Goal: Task Accomplishment & Management: Manage account settings

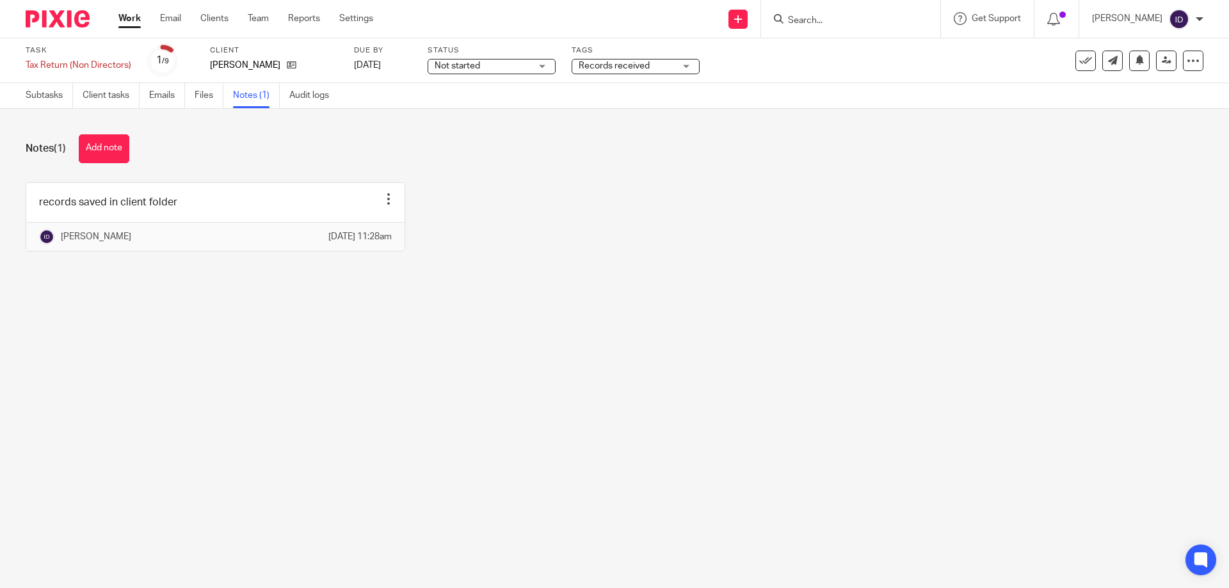
click at [777, 24] on input "Search" at bounding box center [844, 21] width 115 height 12
type input "jbl"
click at [777, 36] on div "JBL Investment Holdings Limited James Bernard Leach < james@harmony-lets.co.uk >" at bounding box center [951, 55] width 355 height 50
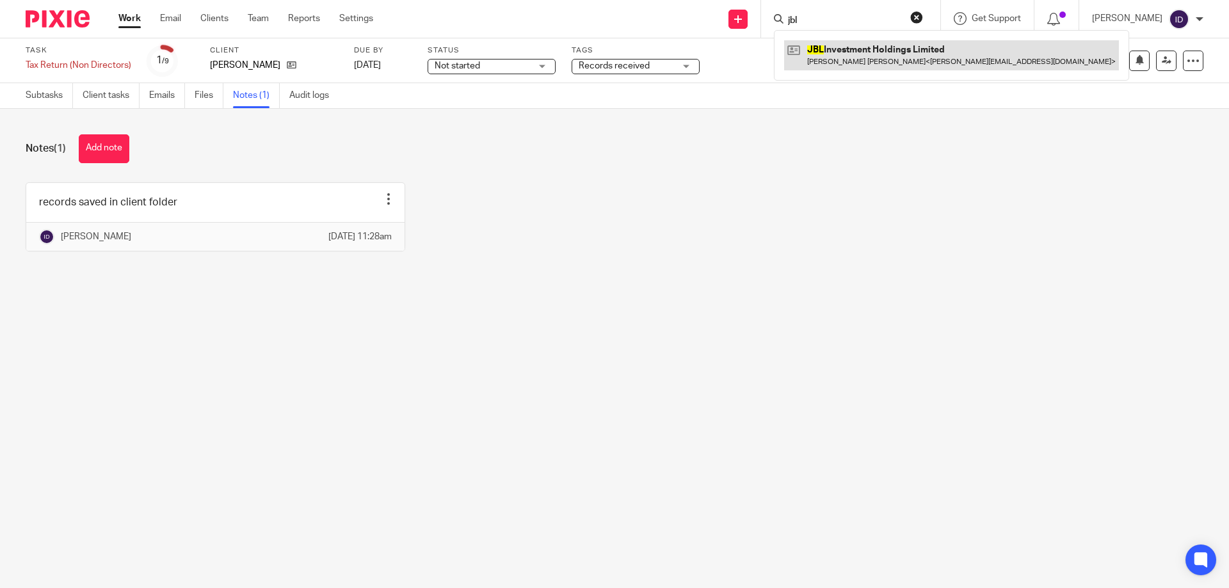
click at [777, 48] on link at bounding box center [951, 54] width 335 height 29
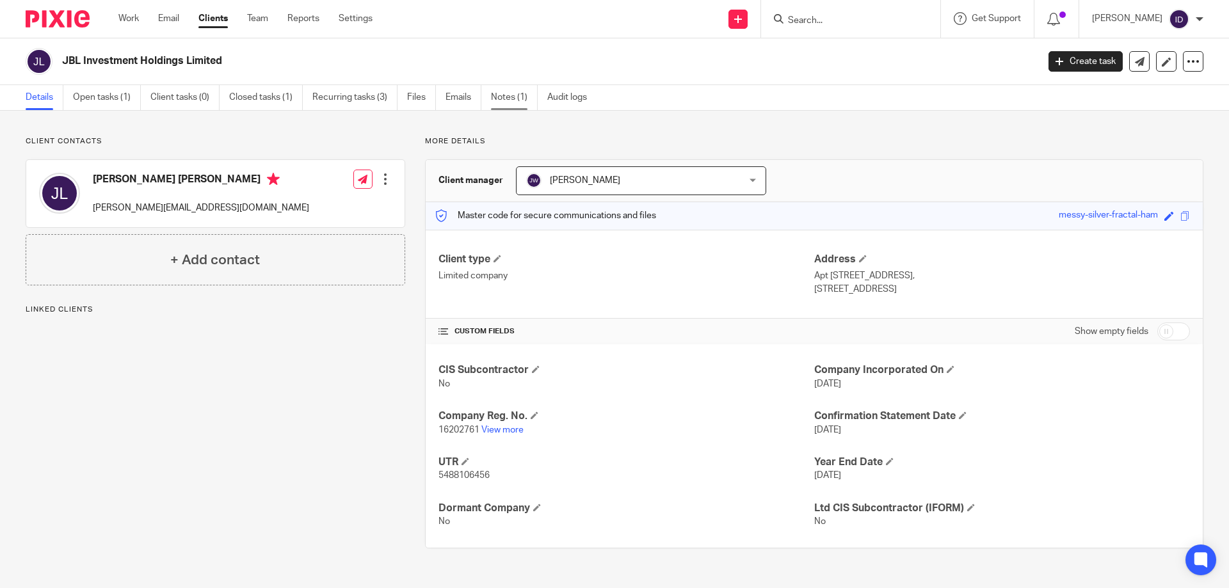
click at [520, 89] on link "Notes (1)" at bounding box center [514, 97] width 47 height 25
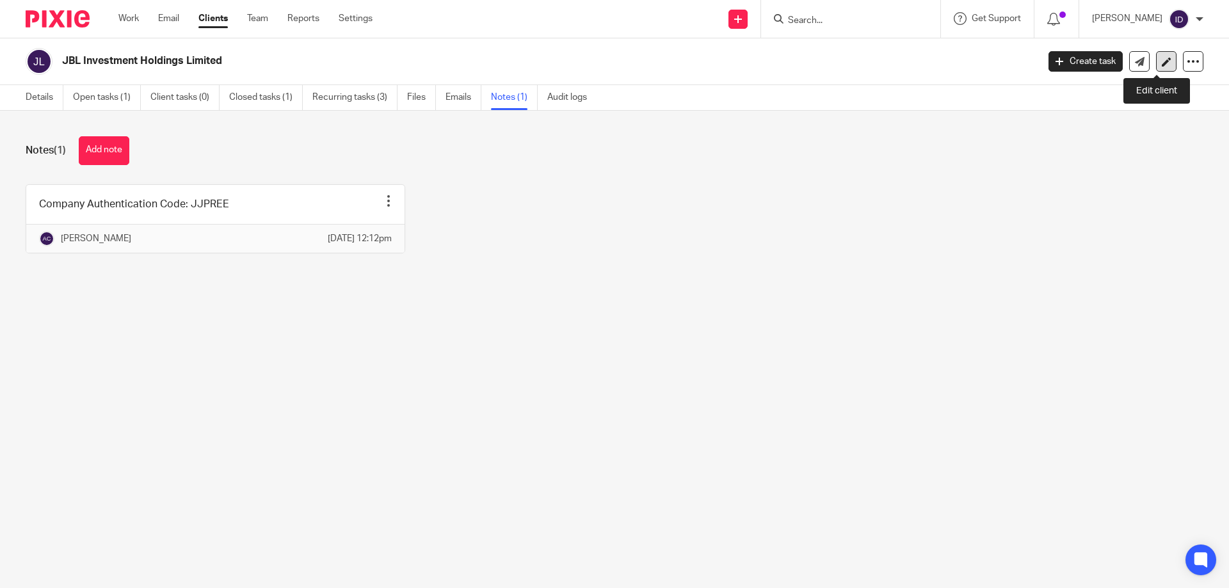
click at [1162, 57] on icon at bounding box center [1167, 62] width 10 height 10
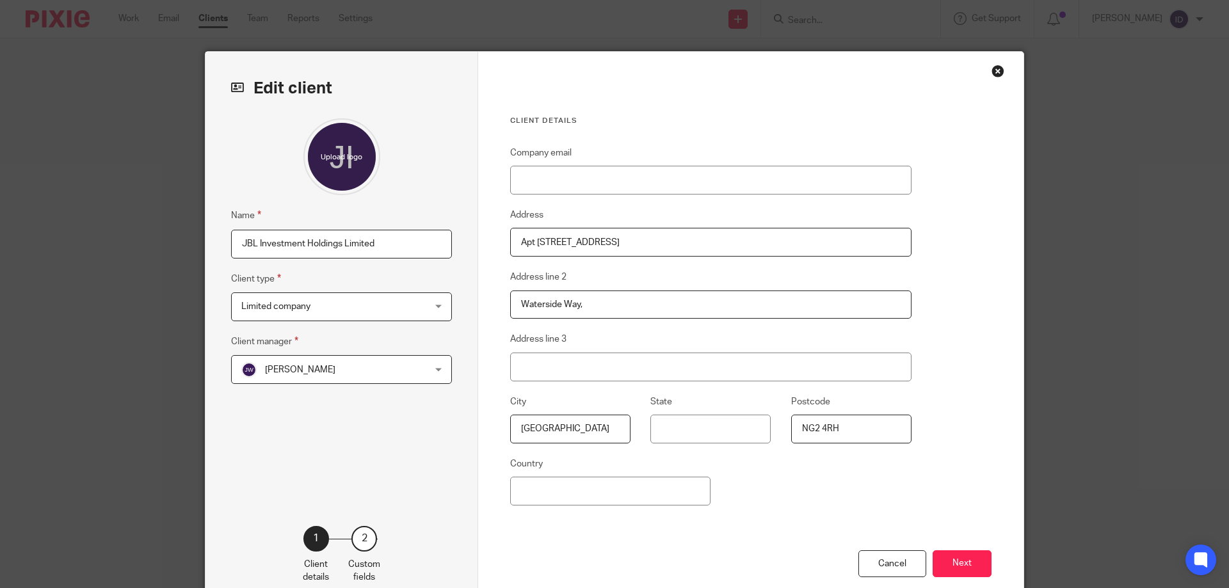
click at [394, 247] on input "JBL Investment Holdings Limited" at bounding box center [341, 244] width 221 height 29
type input "JBL Investment Holdings Limited - NLA"
click at [970, 559] on button "Next" at bounding box center [961, 564] width 59 height 28
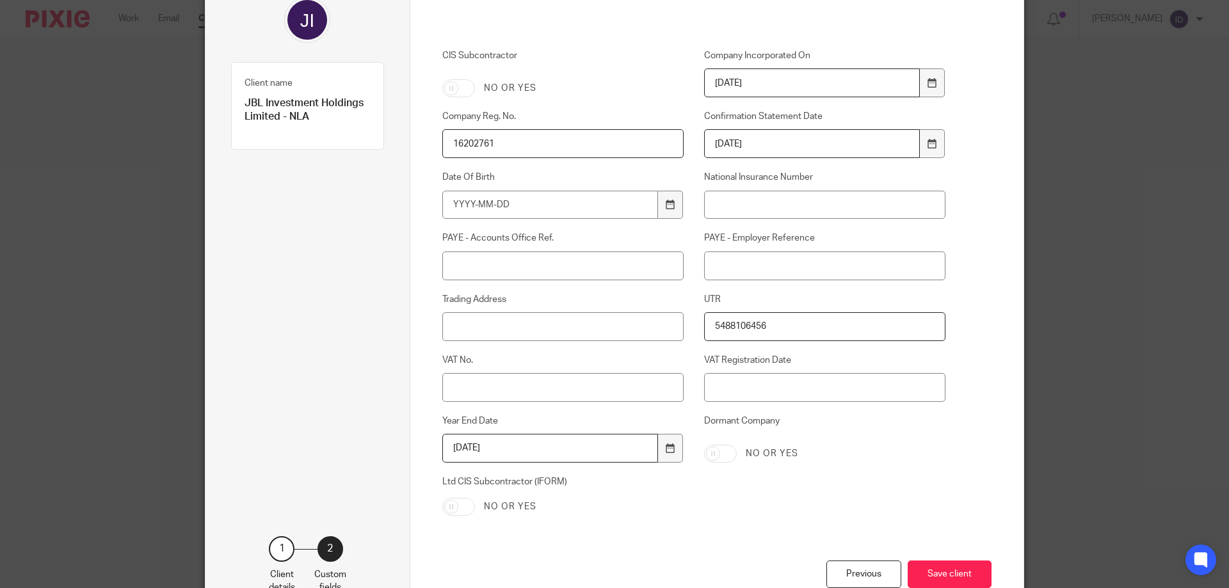
scroll to position [212, 0]
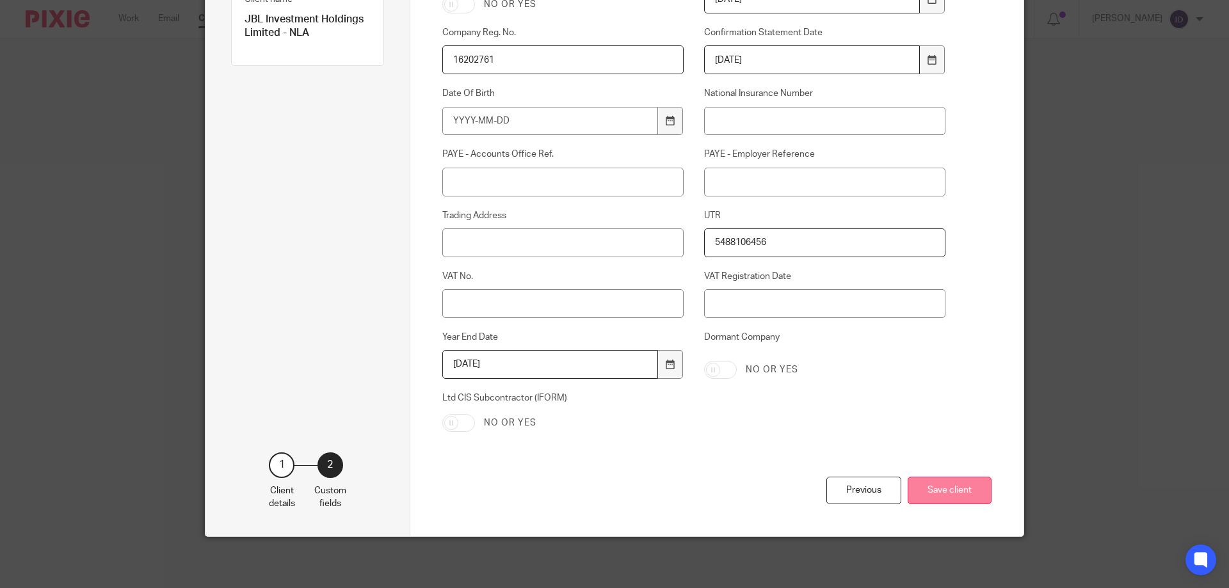
click at [971, 490] on button "Save client" at bounding box center [950, 491] width 84 height 28
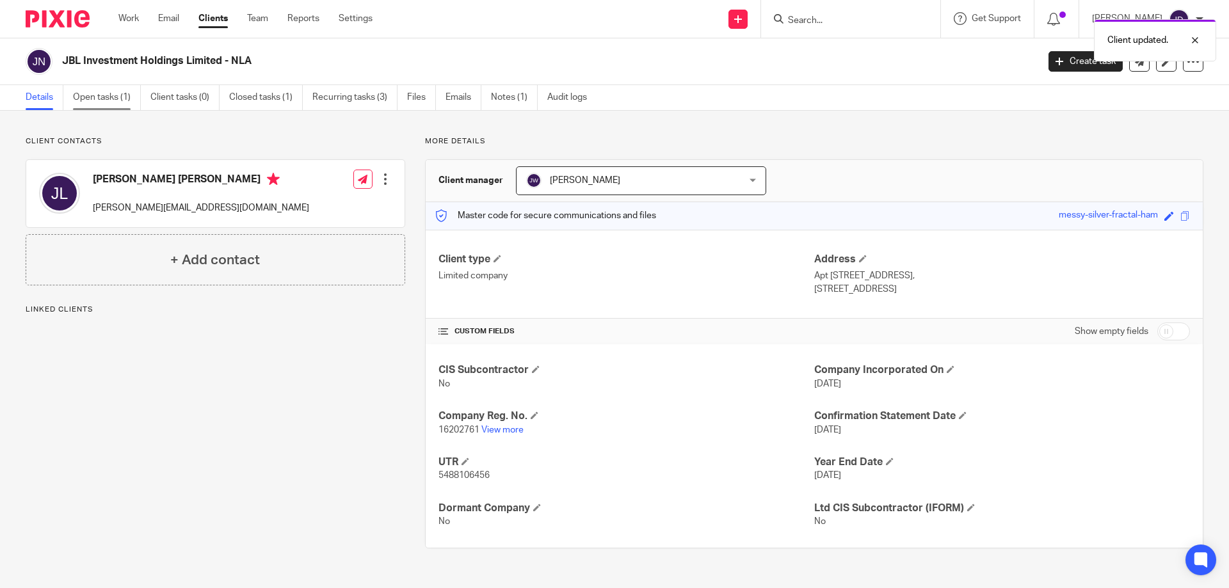
click at [106, 108] on link "Open tasks (1)" at bounding box center [107, 97] width 68 height 25
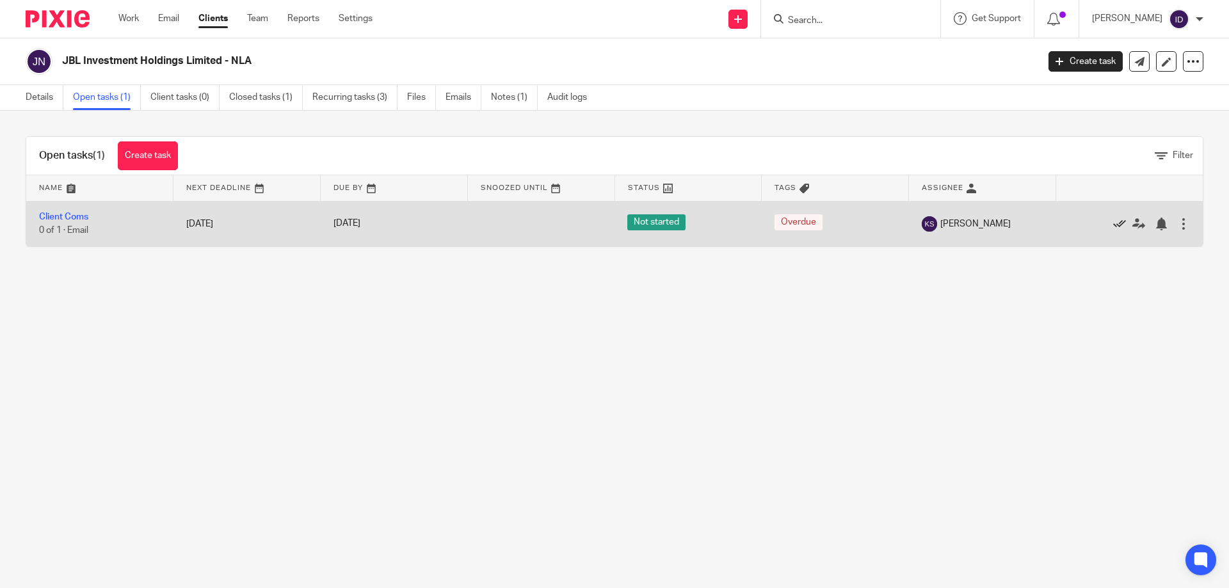
click at [1113, 223] on icon at bounding box center [1119, 224] width 13 height 13
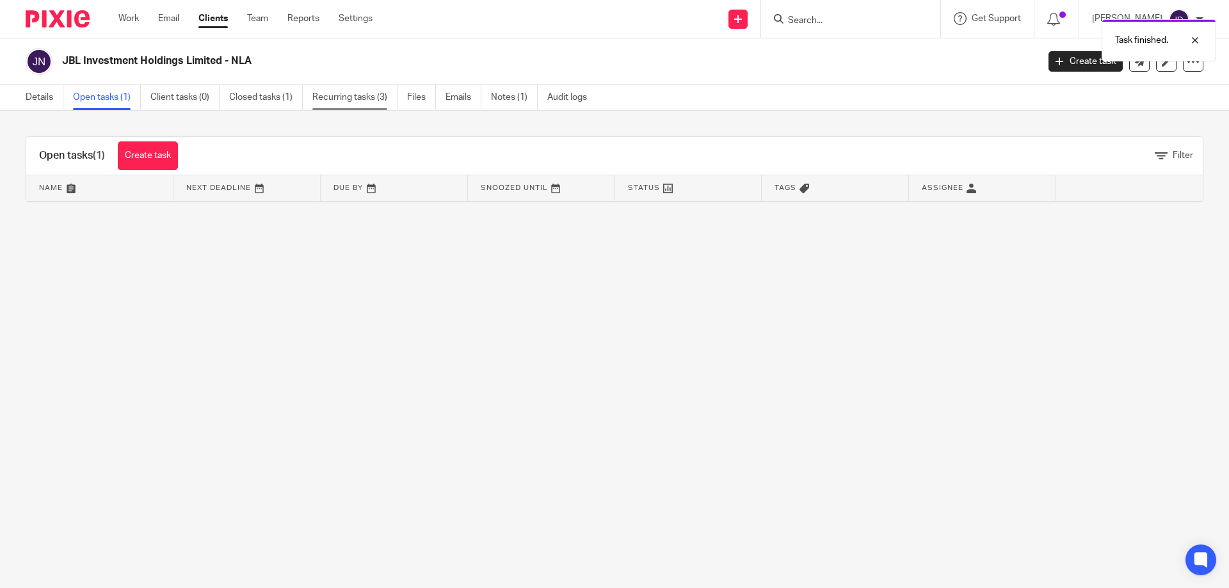
click at [360, 95] on link "Recurring tasks (3)" at bounding box center [354, 97] width 85 height 25
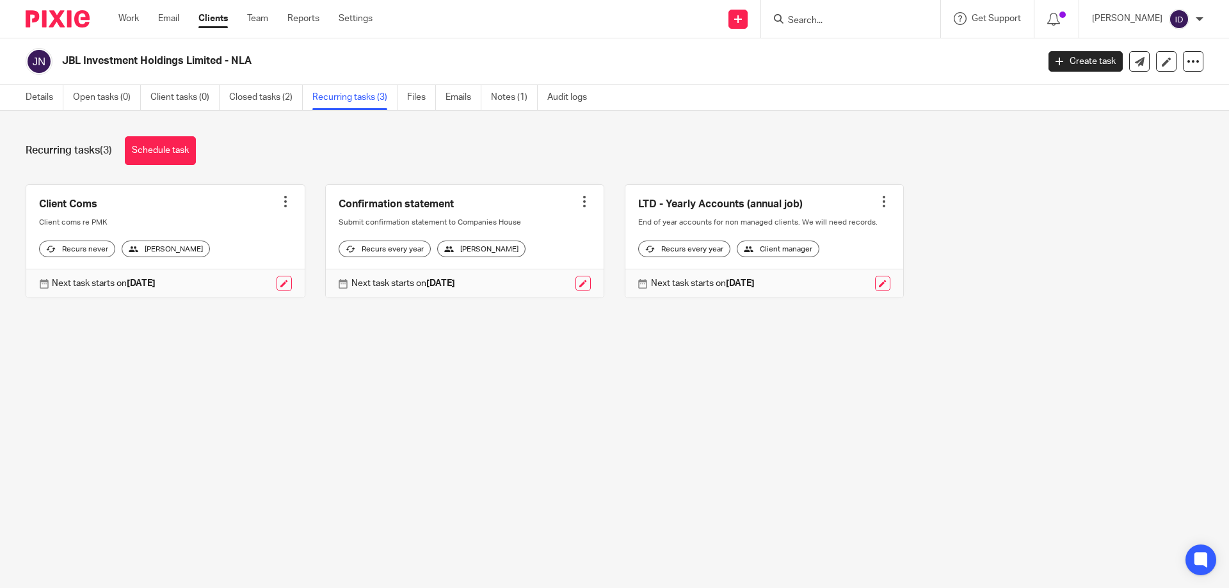
click at [280, 200] on div at bounding box center [285, 201] width 13 height 13
click at [245, 284] on span "Cancel schedule" at bounding box center [233, 282] width 67 height 9
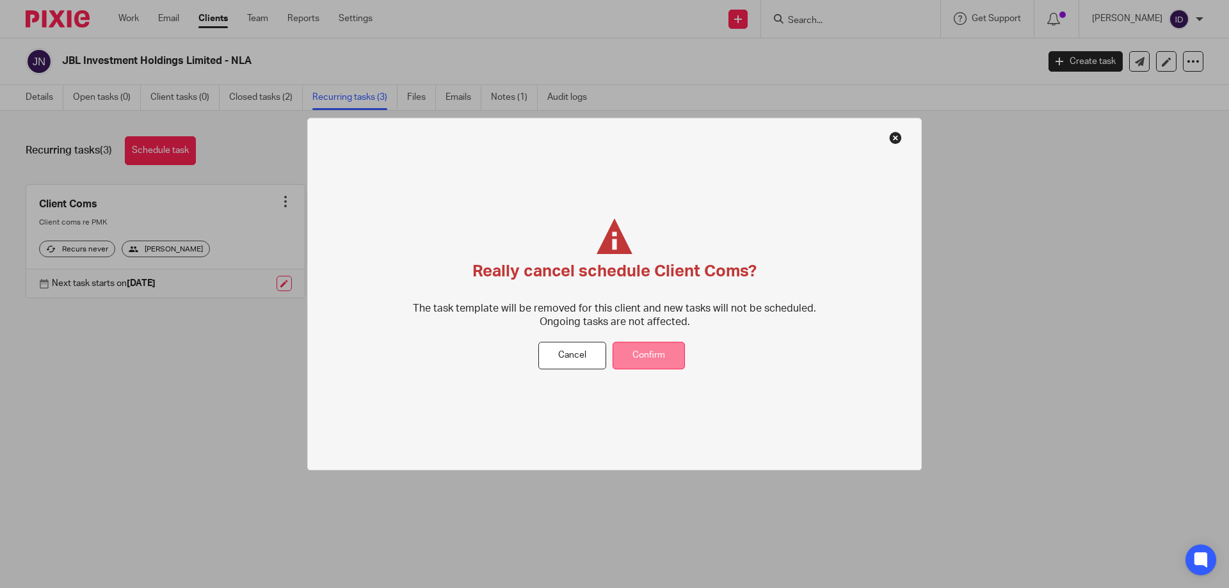
click at [643, 358] on button "Confirm" at bounding box center [648, 356] width 72 height 28
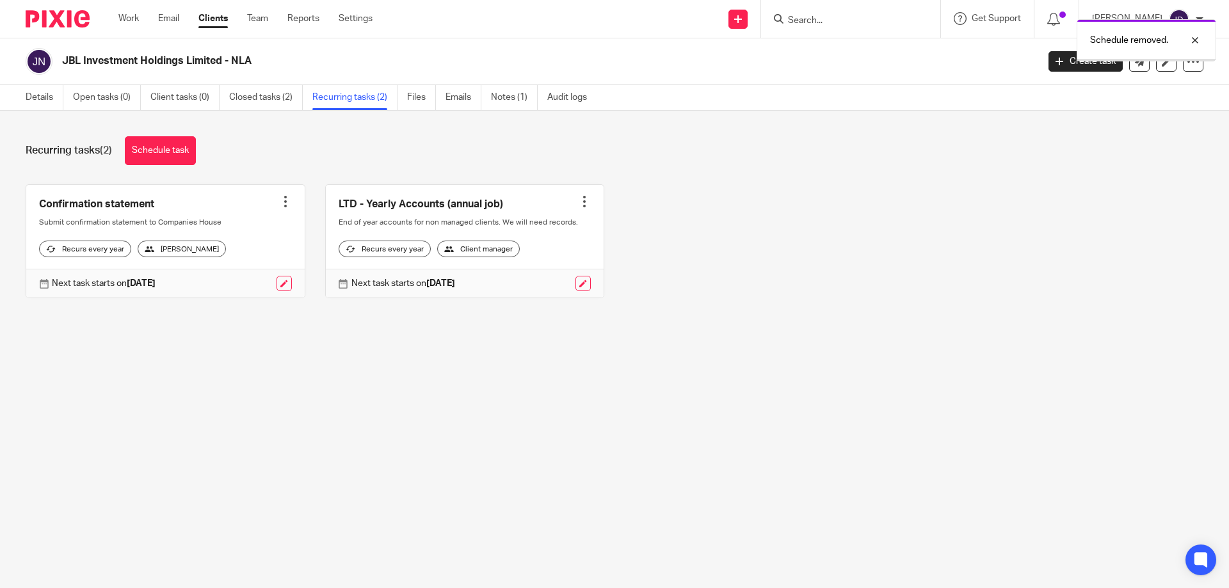
click at [279, 201] on div at bounding box center [285, 201] width 13 height 13
click at [238, 287] on button "Cancel schedule" at bounding box center [233, 283] width 102 height 17
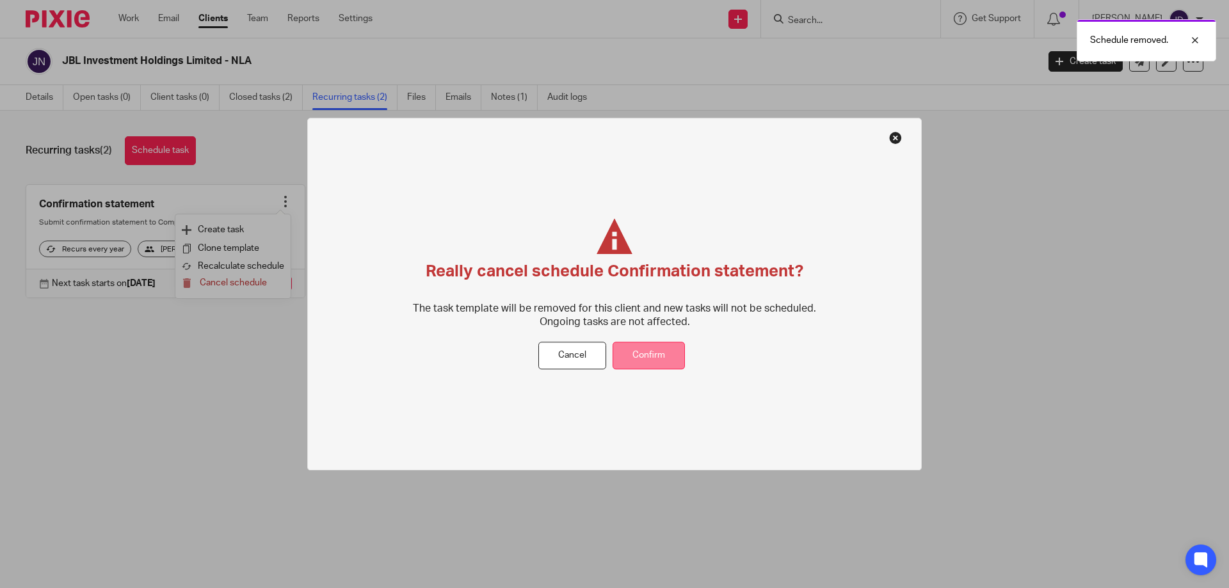
click at [650, 353] on button "Confirm" at bounding box center [648, 356] width 72 height 28
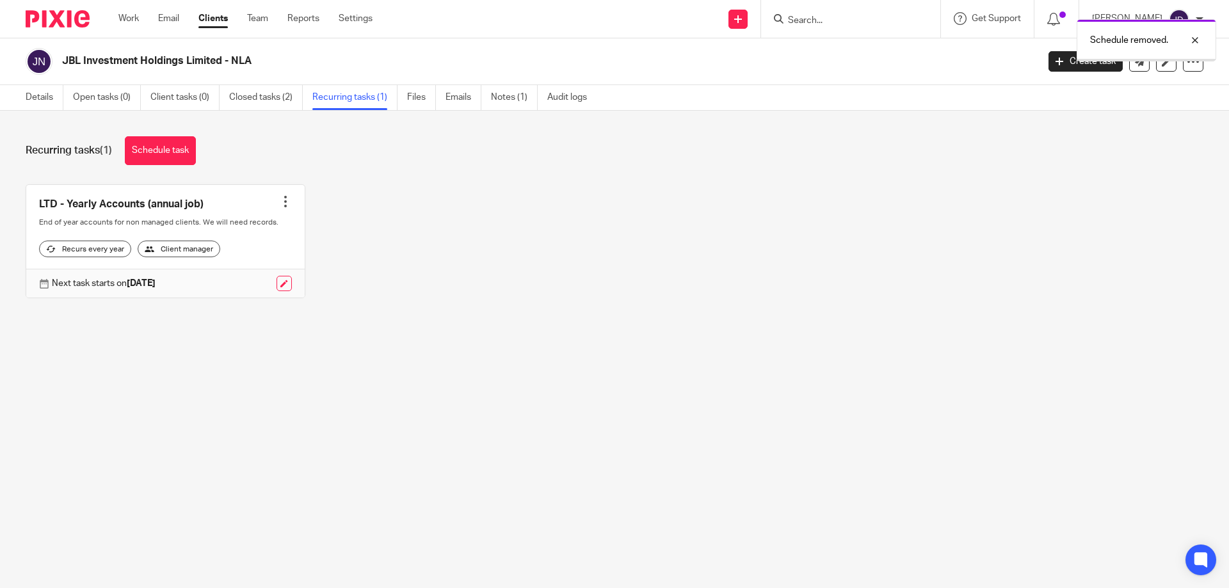
click at [279, 201] on div at bounding box center [285, 201] width 13 height 13
click at [227, 285] on span "Cancel schedule" at bounding box center [233, 282] width 67 height 9
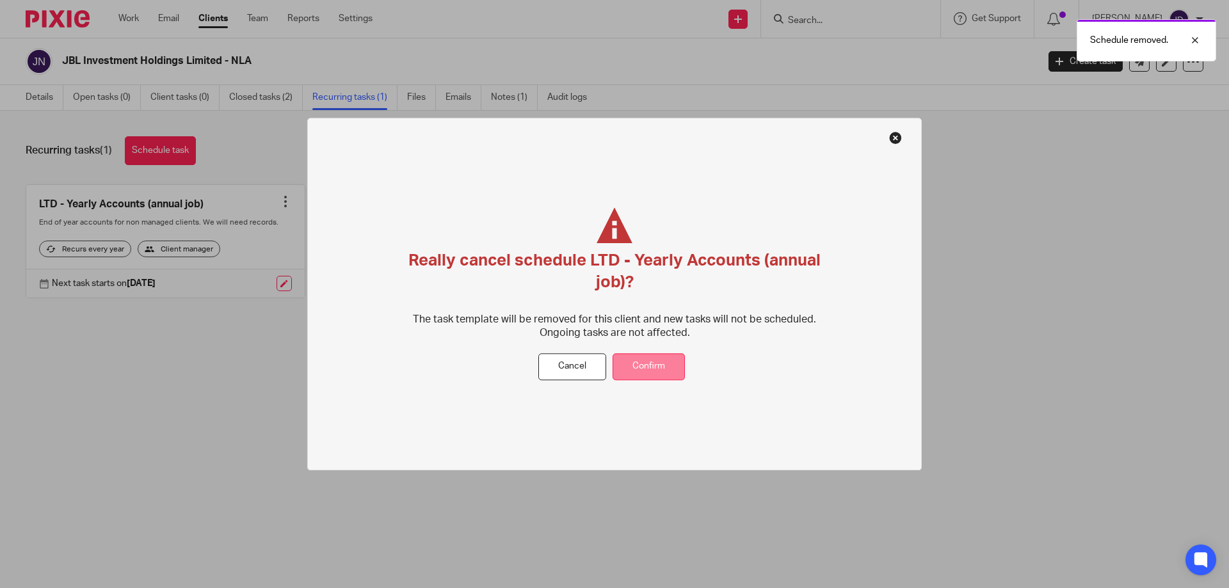
click at [643, 368] on button "Confirm" at bounding box center [648, 367] width 72 height 28
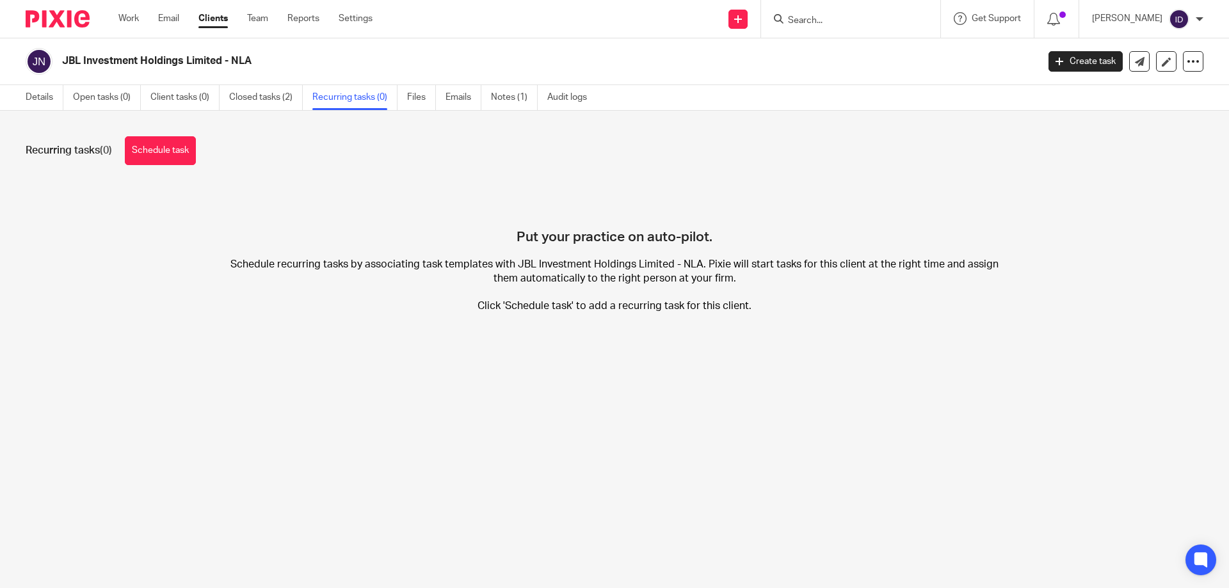
click at [847, 19] on input "Search" at bounding box center [844, 21] width 115 height 12
click at [514, 99] on link "Notes (1)" at bounding box center [514, 97] width 47 height 25
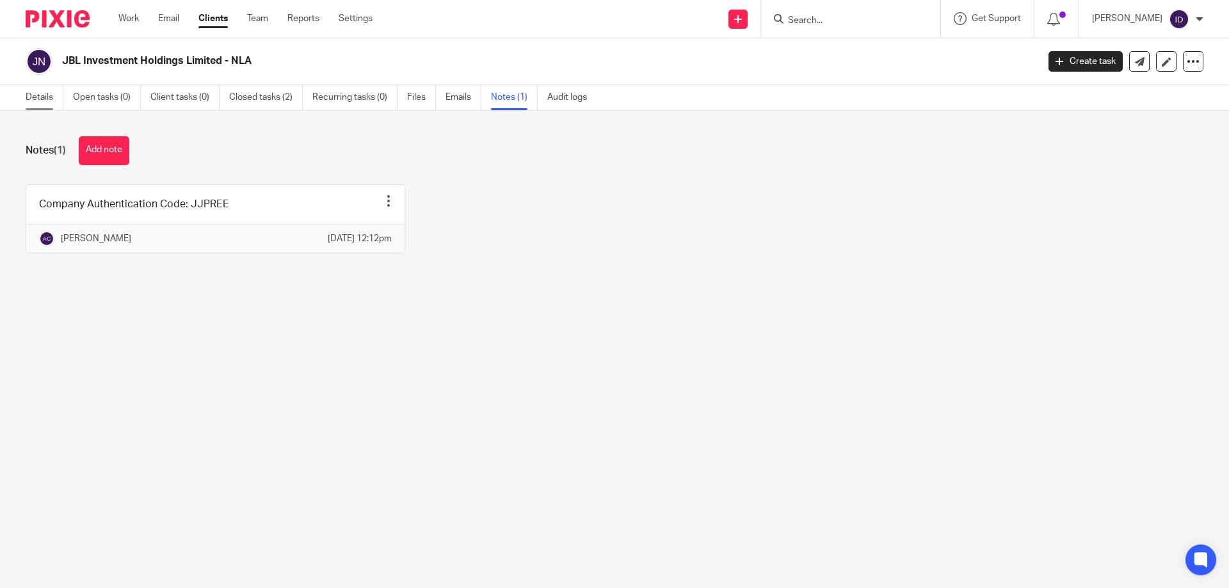
click at [44, 93] on link "Details" at bounding box center [45, 97] width 38 height 25
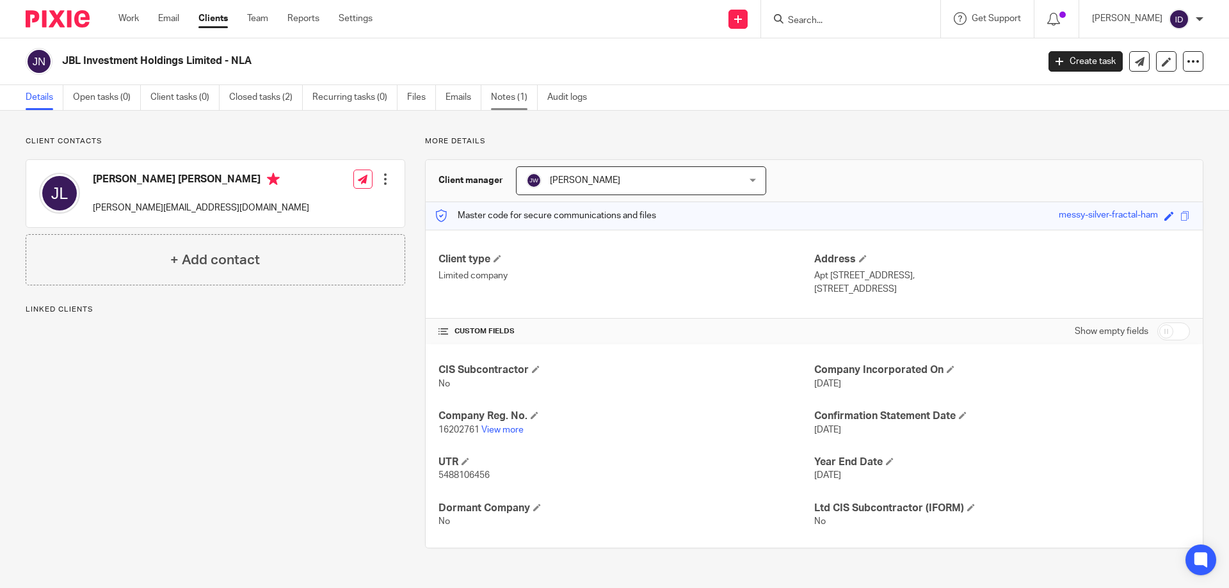
click at [520, 95] on link "Notes (1)" at bounding box center [514, 97] width 47 height 25
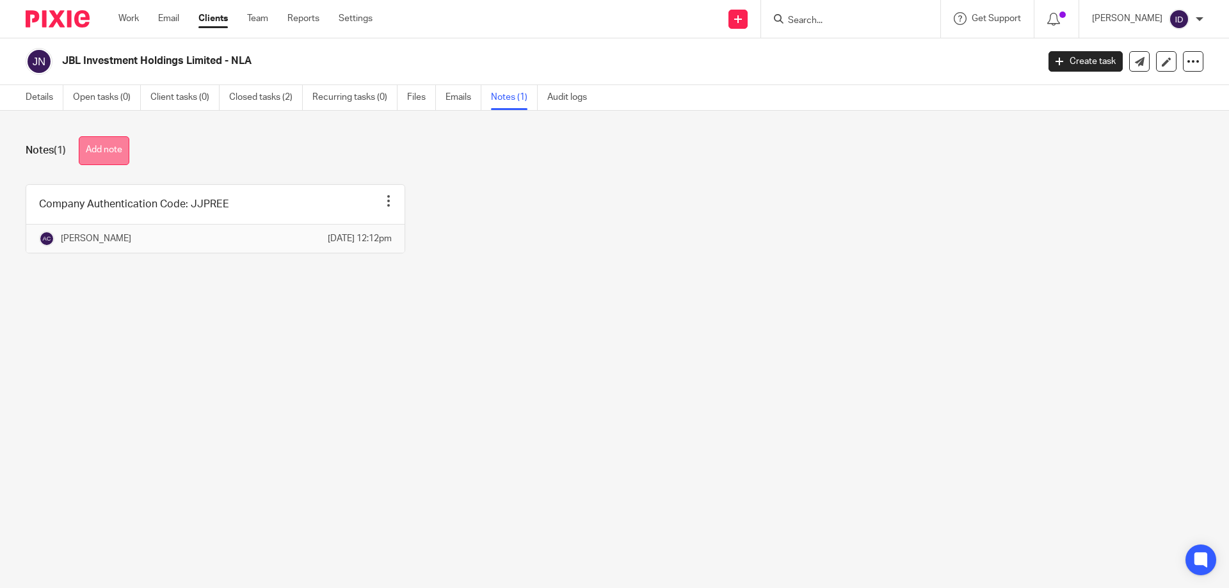
click at [108, 157] on button "Add note" at bounding box center [104, 150] width 51 height 29
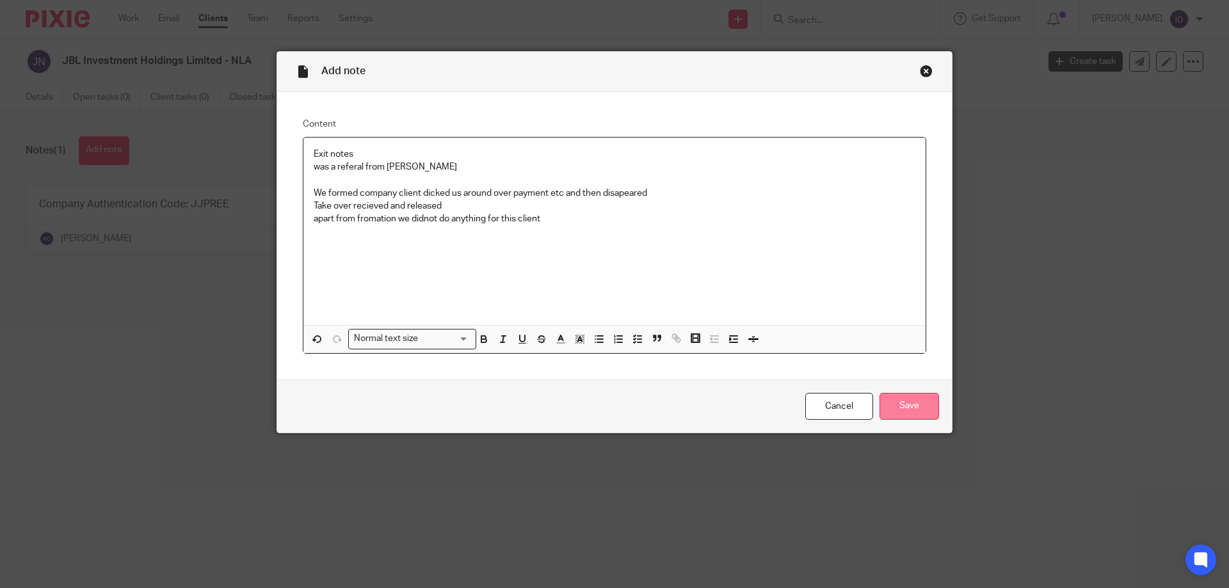
click at [898, 398] on input "Save" at bounding box center [909, 407] width 60 height 28
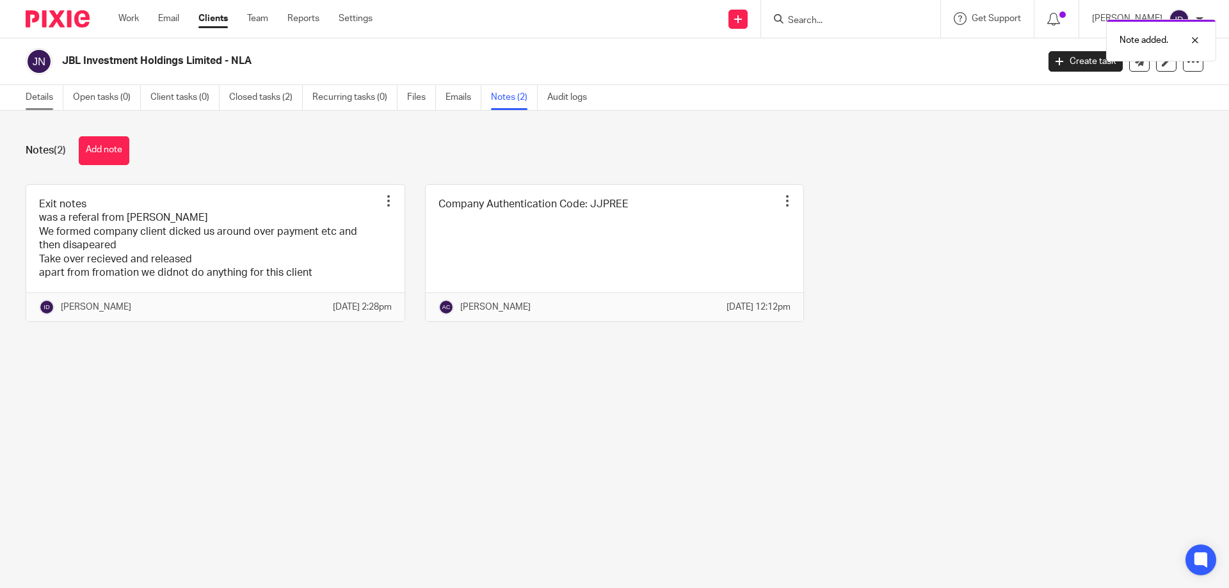
click at [35, 100] on link "Details" at bounding box center [45, 97] width 38 height 25
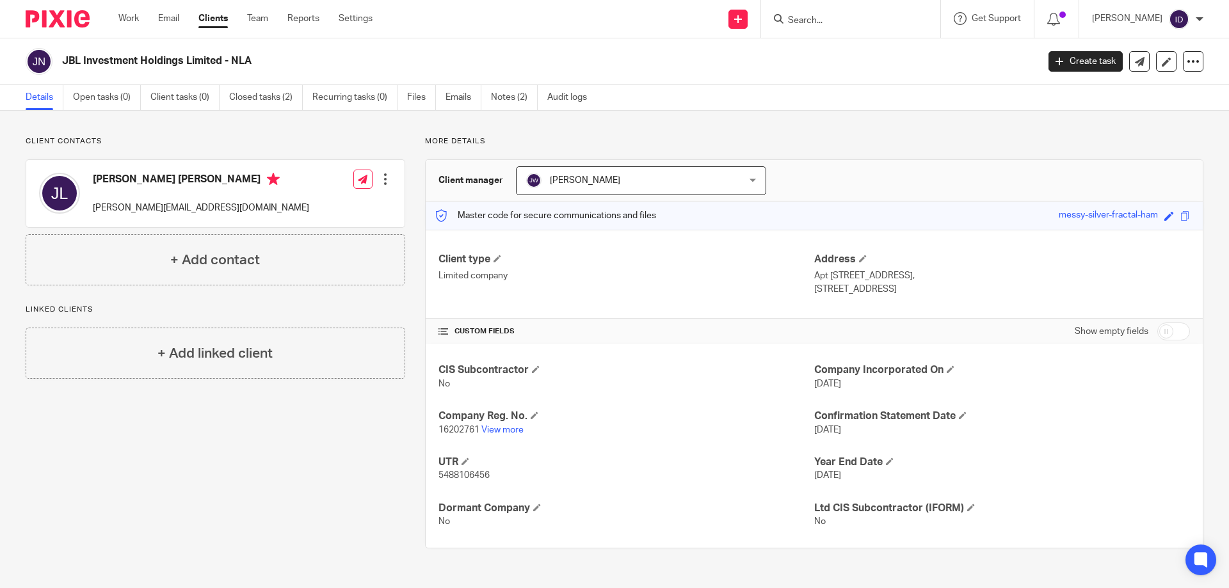
click at [856, 22] on input "Search" at bounding box center [844, 21] width 115 height 12
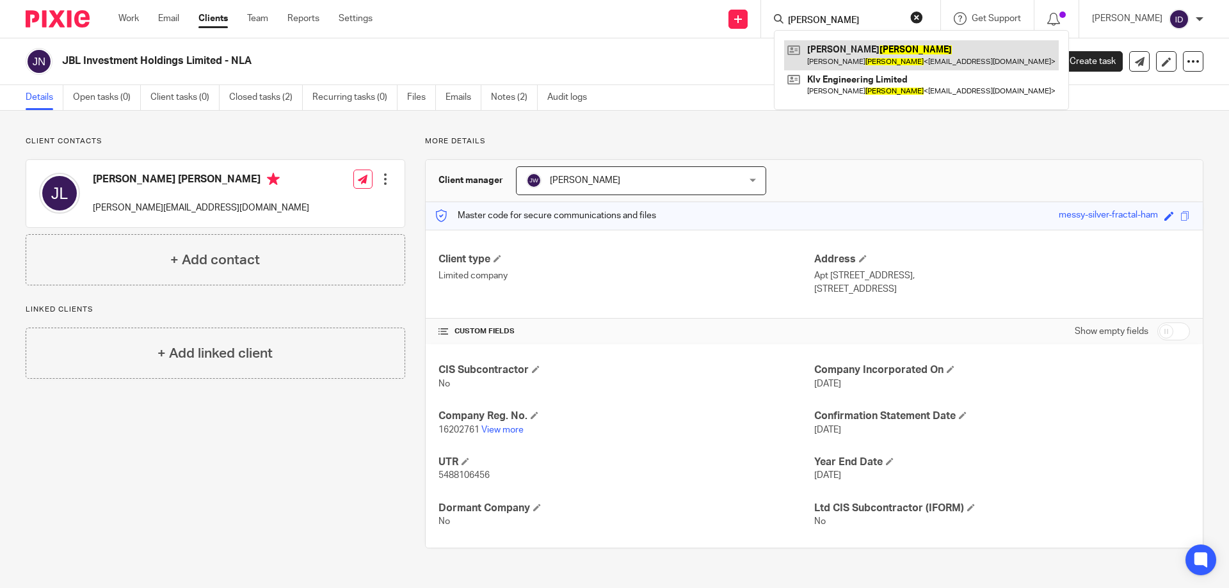
type input "vernon"
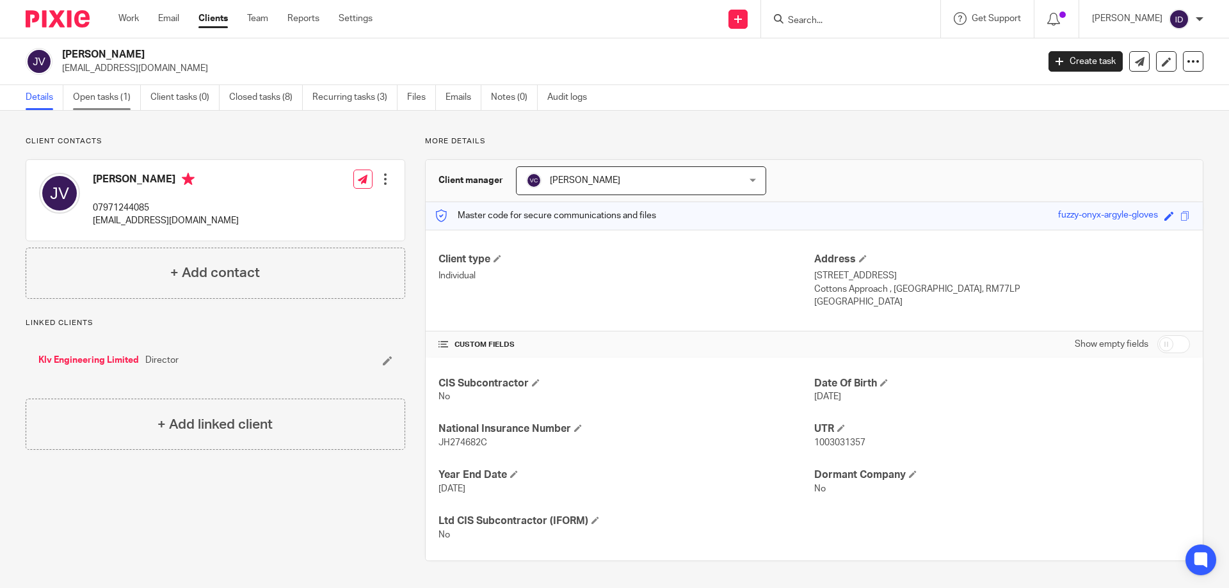
click at [106, 102] on link "Open tasks (1)" at bounding box center [107, 97] width 68 height 25
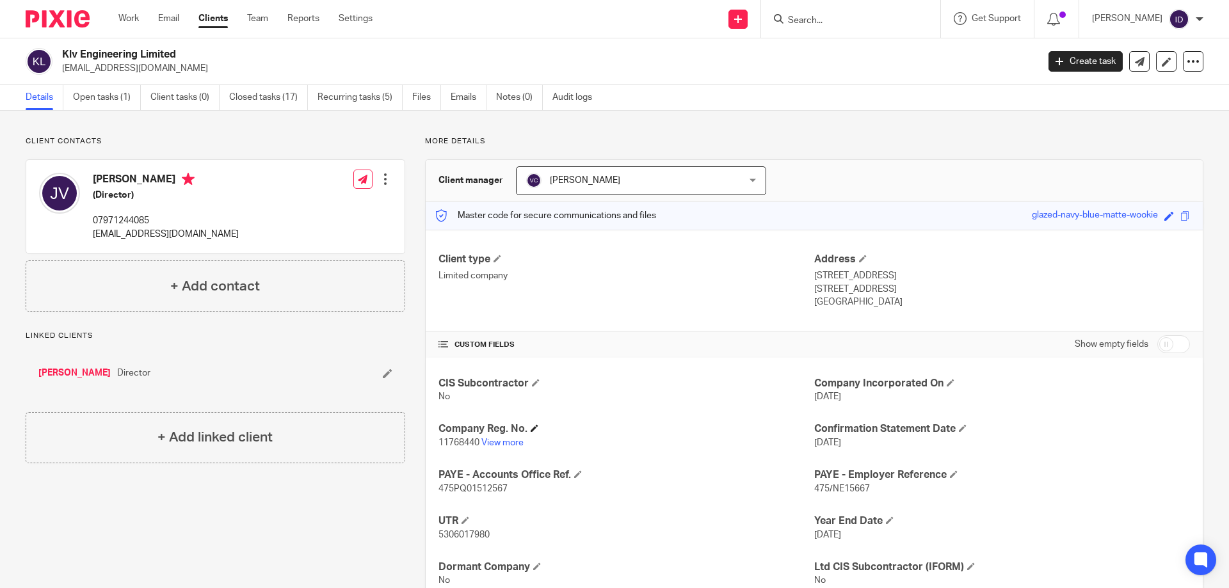
click at [493, 435] on h4 "Company Reg. No." at bounding box center [626, 428] width 376 height 13
click at [109, 95] on link "Open tasks (1)" at bounding box center [107, 97] width 68 height 25
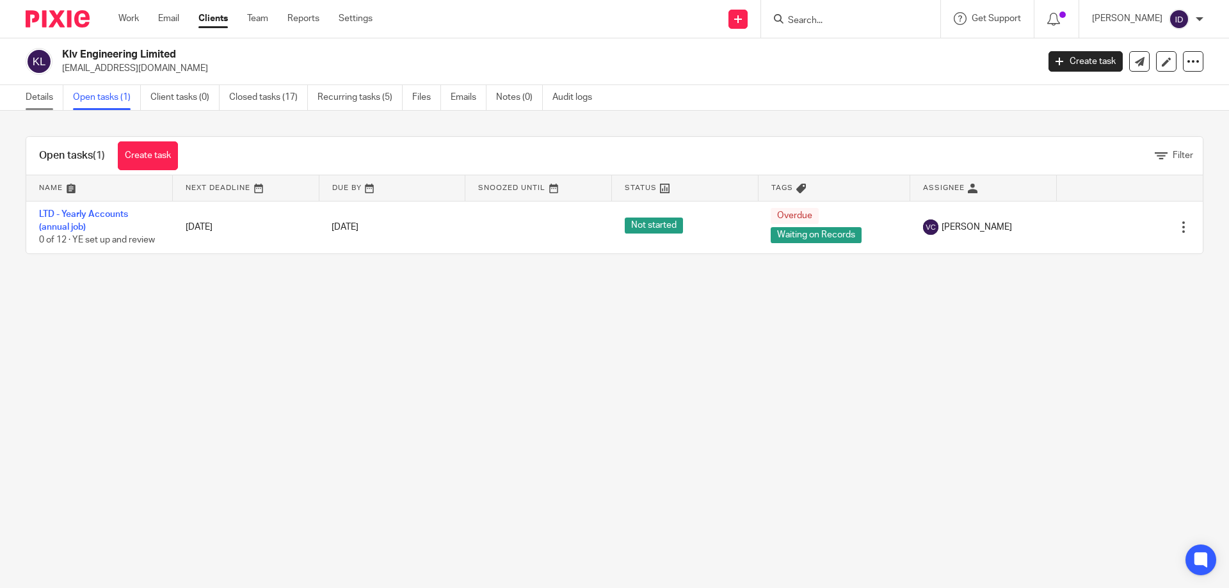
click at [33, 99] on link "Details" at bounding box center [45, 97] width 38 height 25
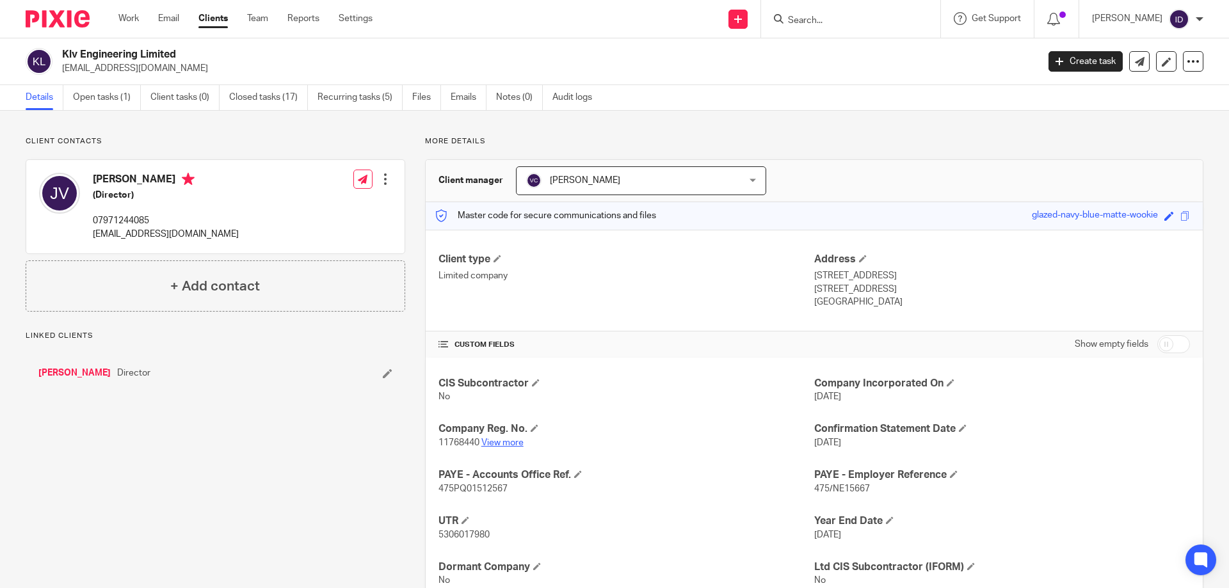
click at [504, 443] on link "View more" at bounding box center [502, 442] width 42 height 9
